Goal: Participate in discussion: Engage in conversation with other users on a specific topic

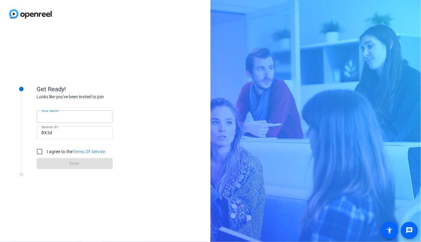
click at [72, 119] on input "Your name" at bounding box center [74, 116] width 66 height 7
type input "[PERSON_NAME]"
click at [41, 151] on input "I agree to the Terms Of Service" at bounding box center [40, 151] width 12 height 12
checkbox input "true"
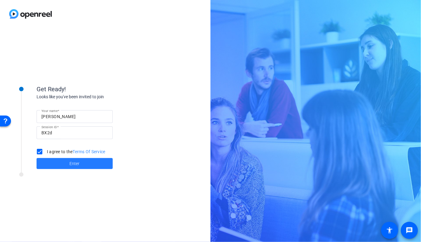
click at [62, 163] on span at bounding box center [75, 163] width 76 height 15
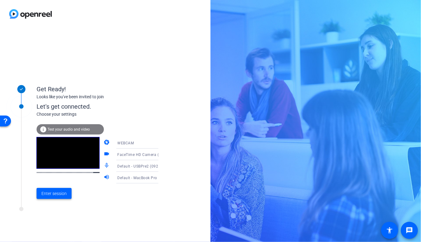
click at [60, 195] on span "Enter session" at bounding box center [53, 193] width 25 height 6
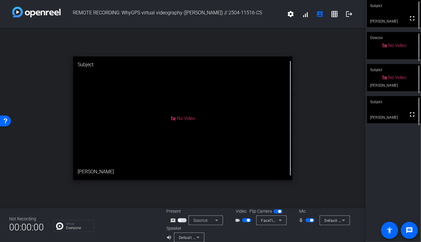
click at [394, 115] on video at bounding box center [394, 109] width 54 height 27
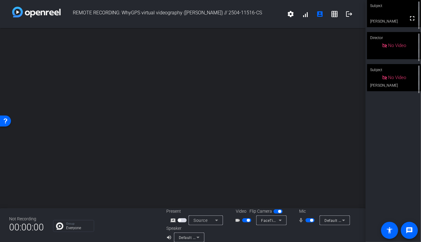
click at [381, 132] on div "Subject fullscreen [PERSON_NAME] Director No Video Subject No Video [PERSON_NAM…" at bounding box center [393, 121] width 55 height 242
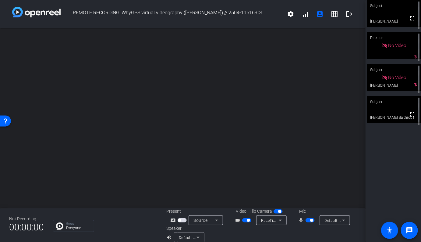
click at [394, 107] on div "Subject" at bounding box center [394, 102] width 54 height 12
click at [386, 116] on video at bounding box center [394, 109] width 54 height 27
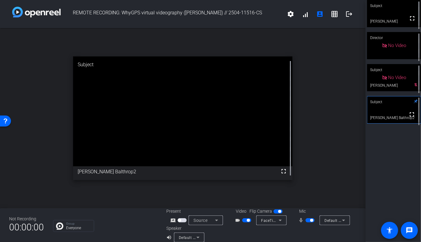
click at [333, 156] on div "open_in_new Subject fullscreen [PERSON_NAME] Balthrop2" at bounding box center [183, 118] width 366 height 180
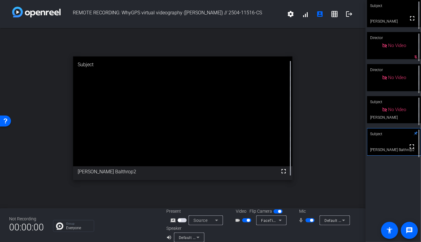
click at [244, 221] on span "button" at bounding box center [246, 220] width 9 height 4
click at [248, 220] on span "button" at bounding box center [246, 220] width 9 height 4
click at [248, 220] on span "button" at bounding box center [248, 220] width 3 height 3
click at [319, 152] on div "open_in_new Subject fullscreen [PERSON_NAME] Balthrop2" at bounding box center [183, 118] width 366 height 180
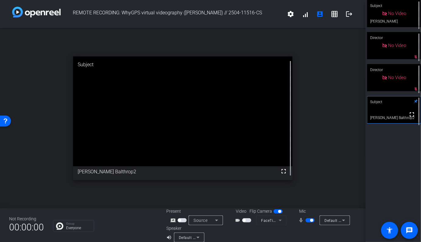
click at [390, 167] on div "Subject No Video [PERSON_NAME] Director No Video mic_off_outline Director No Vi…" at bounding box center [393, 121] width 55 height 242
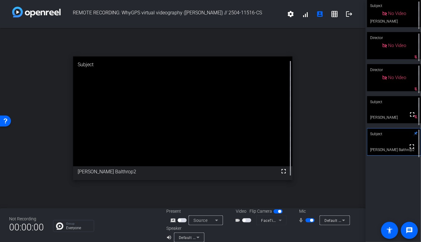
click at [311, 221] on span "button" at bounding box center [310, 220] width 9 height 4
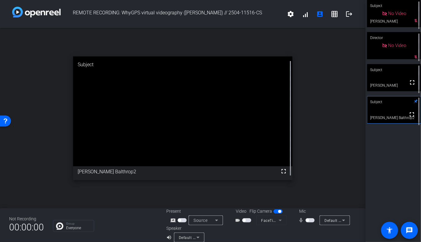
click at [311, 221] on span "button" at bounding box center [310, 220] width 9 height 4
click at [309, 220] on span "button" at bounding box center [310, 220] width 9 height 4
click at [311, 221] on span "button" at bounding box center [310, 220] width 9 height 4
click at [341, 183] on div "open_in_new Subject fullscreen [PERSON_NAME] Balthrop2" at bounding box center [183, 118] width 366 height 180
